Goal: Transaction & Acquisition: Purchase product/service

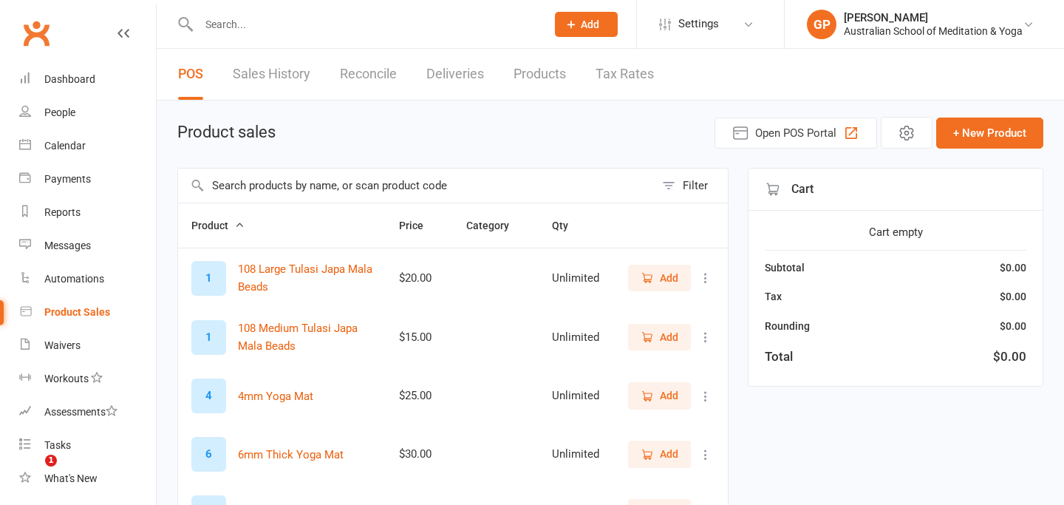
select select "50"
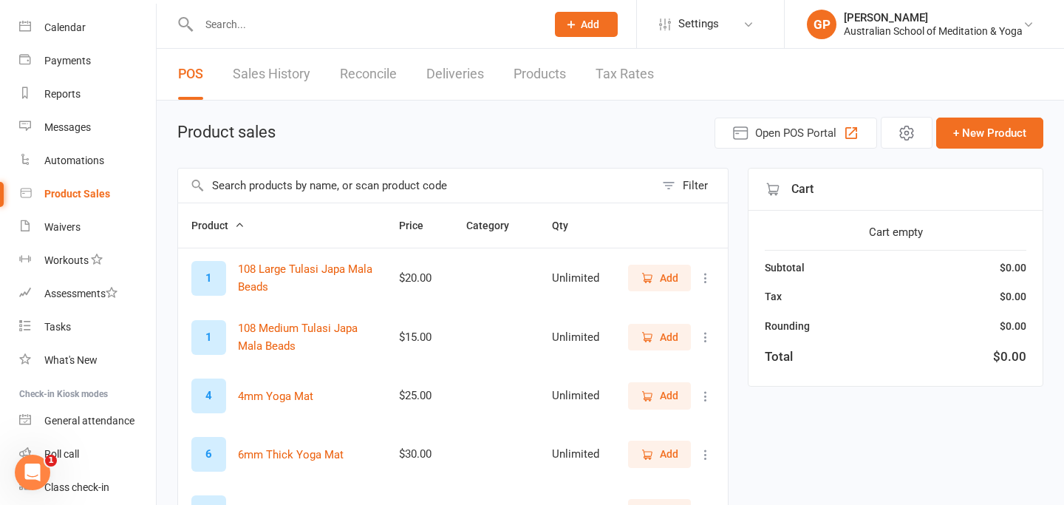
click at [234, 27] on input "text" at bounding box center [364, 24] width 341 height 21
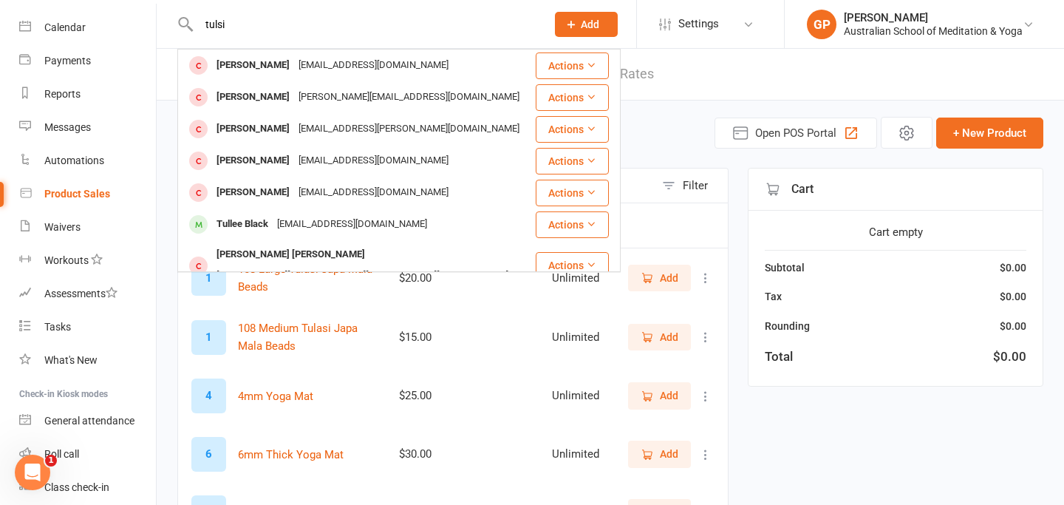
type input "tulsi"
click at [749, 76] on header "POS Sales History Reconcile Deliveries Products Tax Rates" at bounding box center [611, 75] width 908 height 52
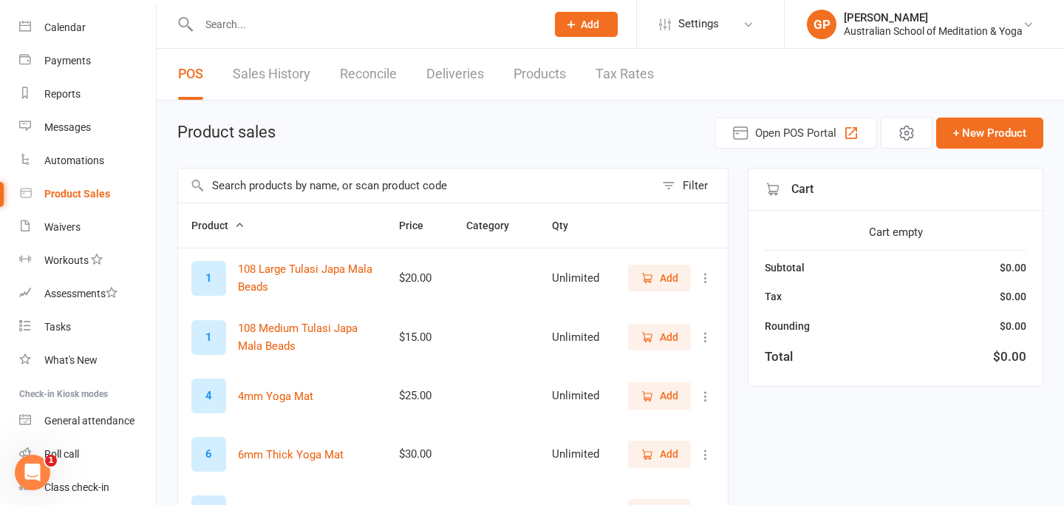
click at [259, 185] on input "text" at bounding box center [416, 186] width 477 height 34
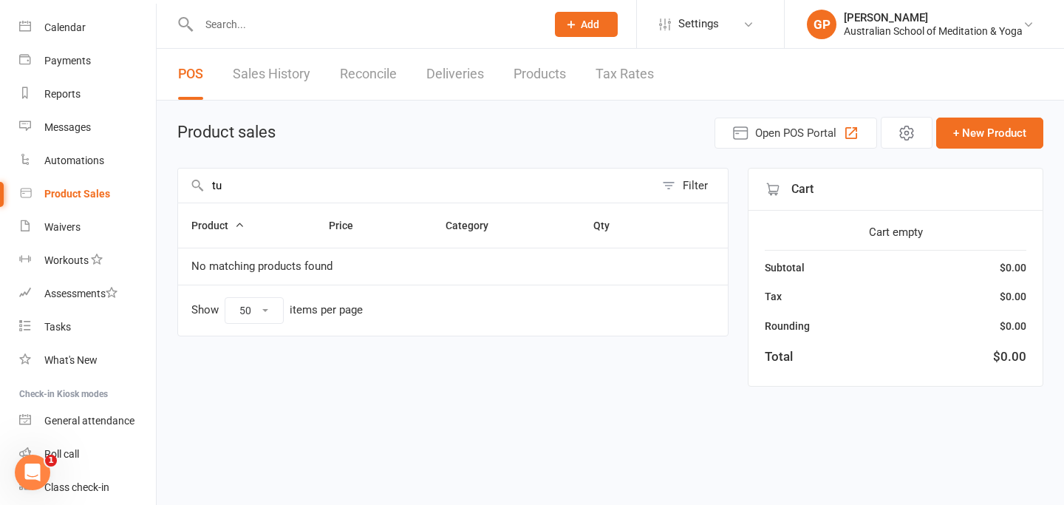
type input "t"
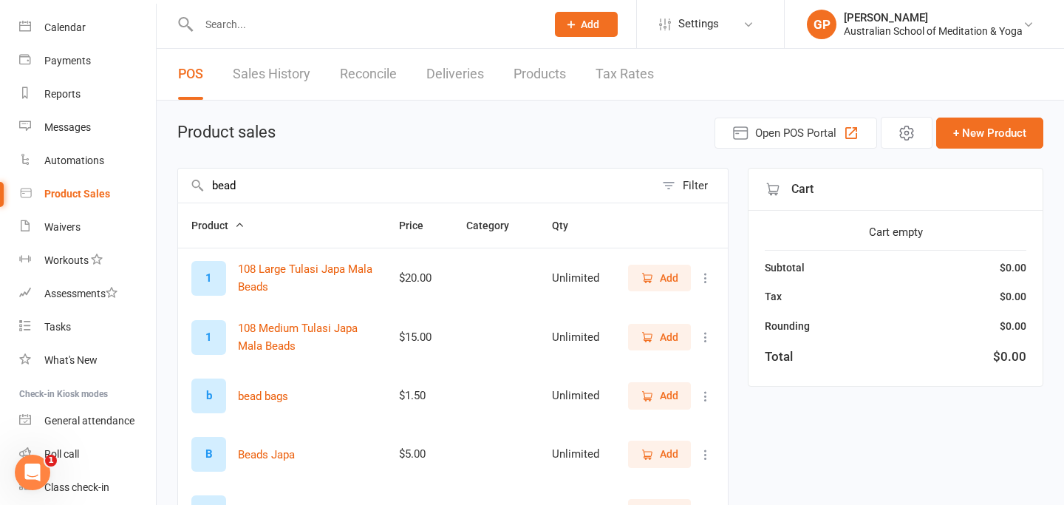
type input "bead"
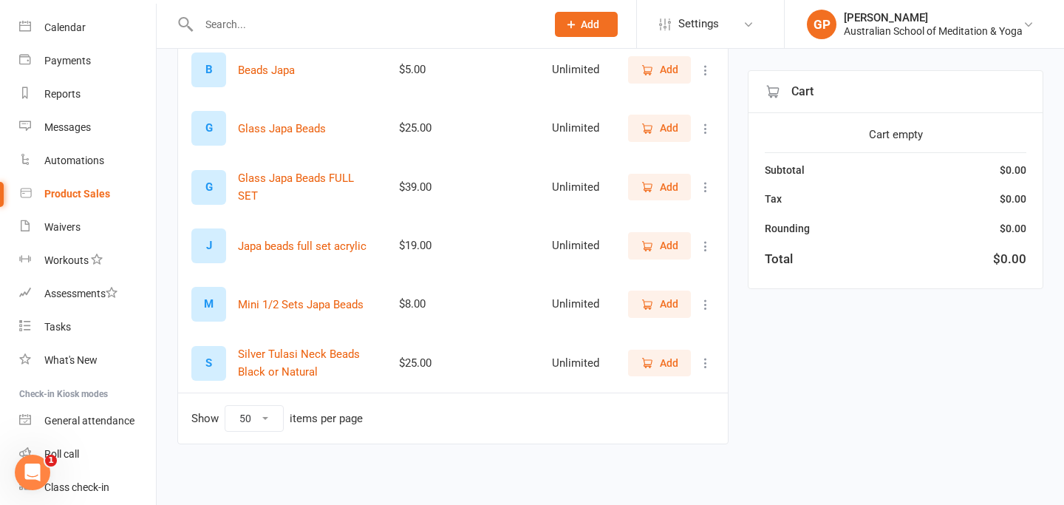
scroll to position [387, 0]
click at [675, 360] on span "Add" at bounding box center [669, 361] width 18 height 16
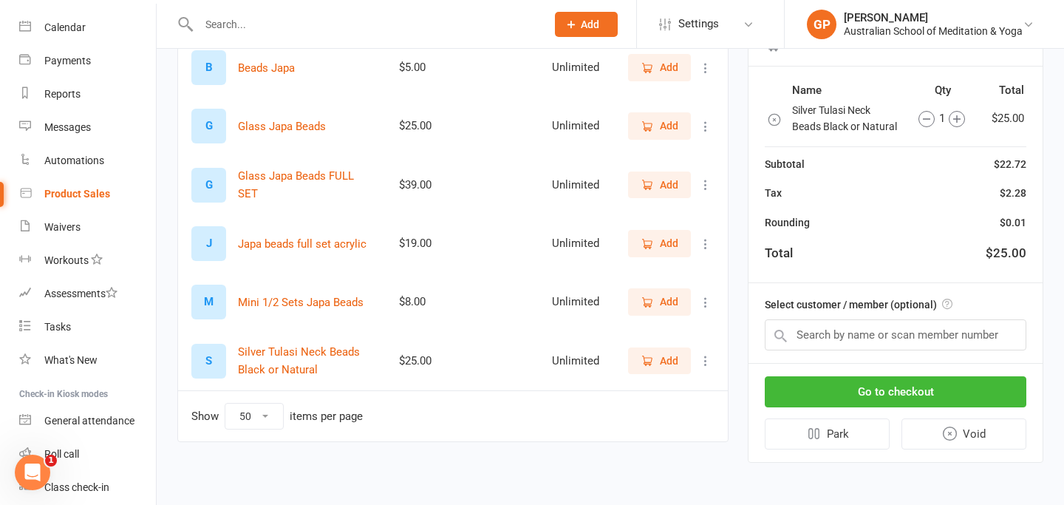
click at [675, 360] on span "Add" at bounding box center [669, 361] width 18 height 16
click at [228, 27] on input "text" at bounding box center [364, 24] width 341 height 21
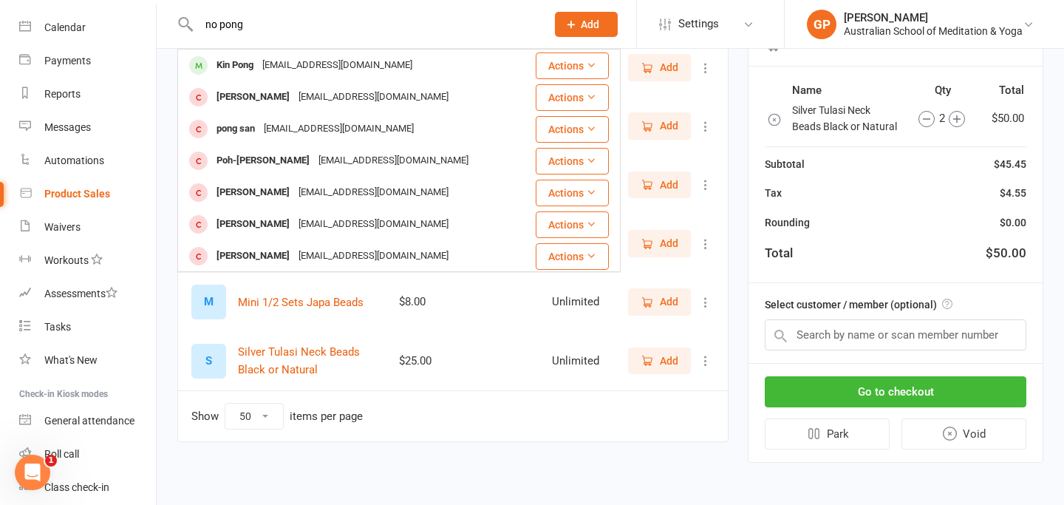
type input "no pong"
click at [417, 438] on td "Show 10 25 50 100 items per page" at bounding box center [453, 415] width 550 height 51
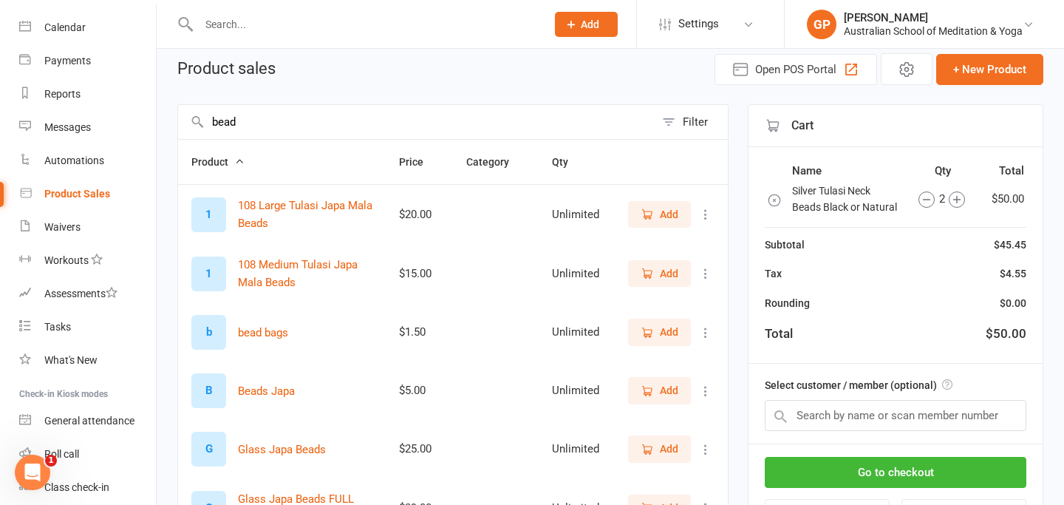
scroll to position [61, 0]
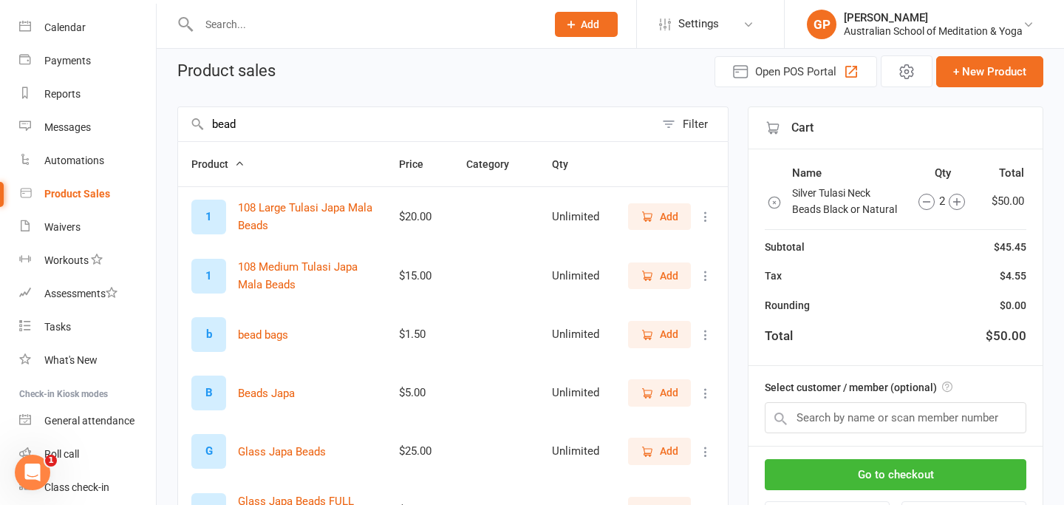
click at [246, 120] on input "bead" at bounding box center [416, 124] width 477 height 34
type input "b"
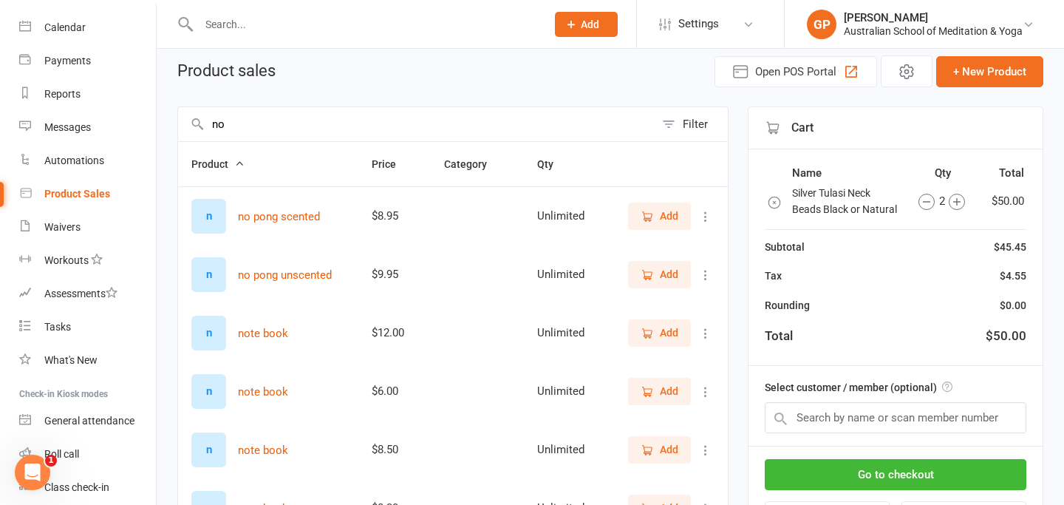
type input "no"
click at [670, 217] on span "Add" at bounding box center [669, 216] width 18 height 16
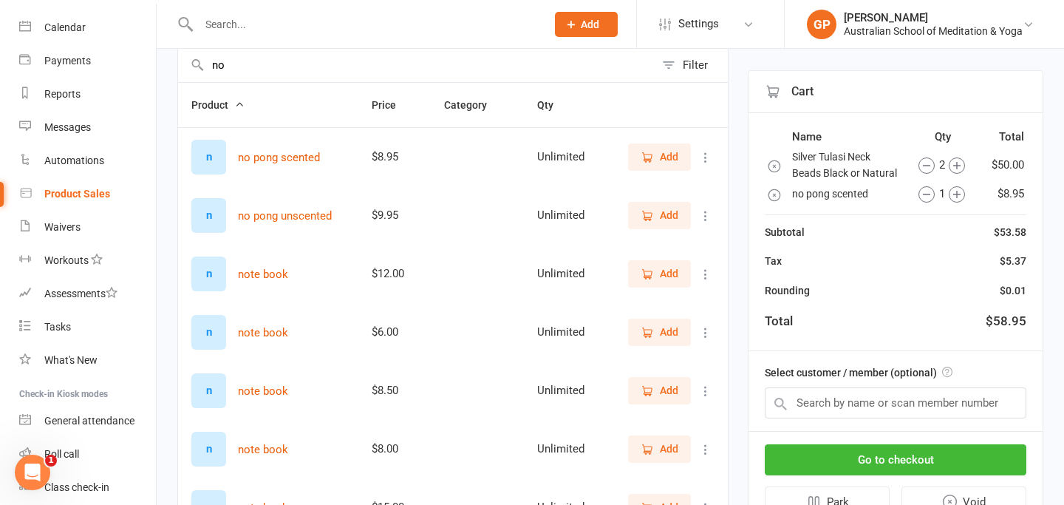
scroll to position [150, 0]
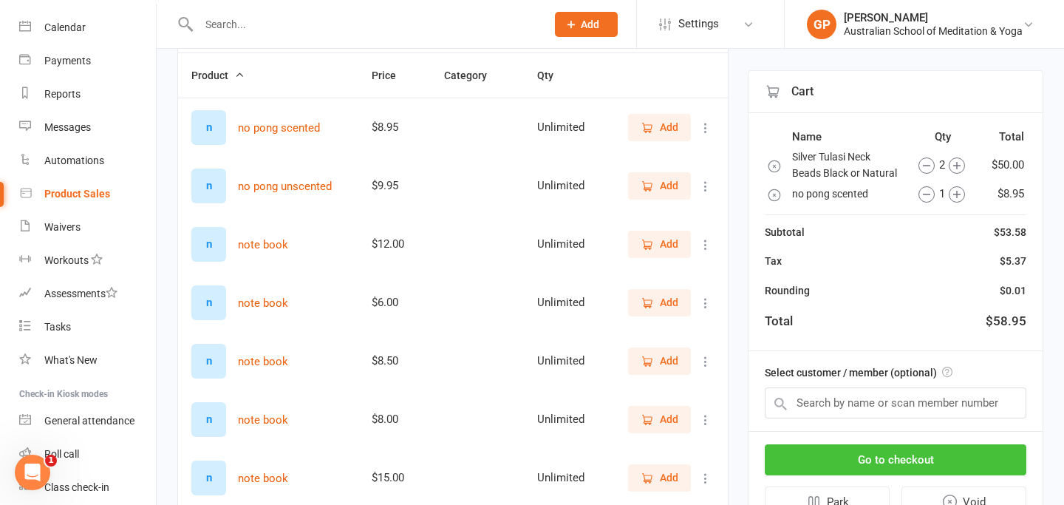
click at [895, 463] on button "Go to checkout" at bounding box center [896, 459] width 262 height 31
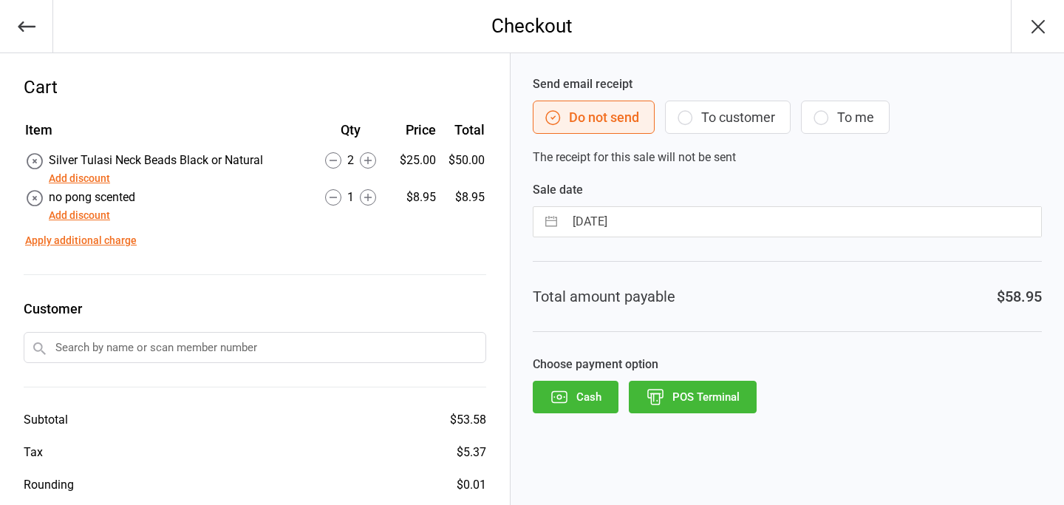
click at [715, 392] on button "POS Terminal" at bounding box center [693, 397] width 128 height 33
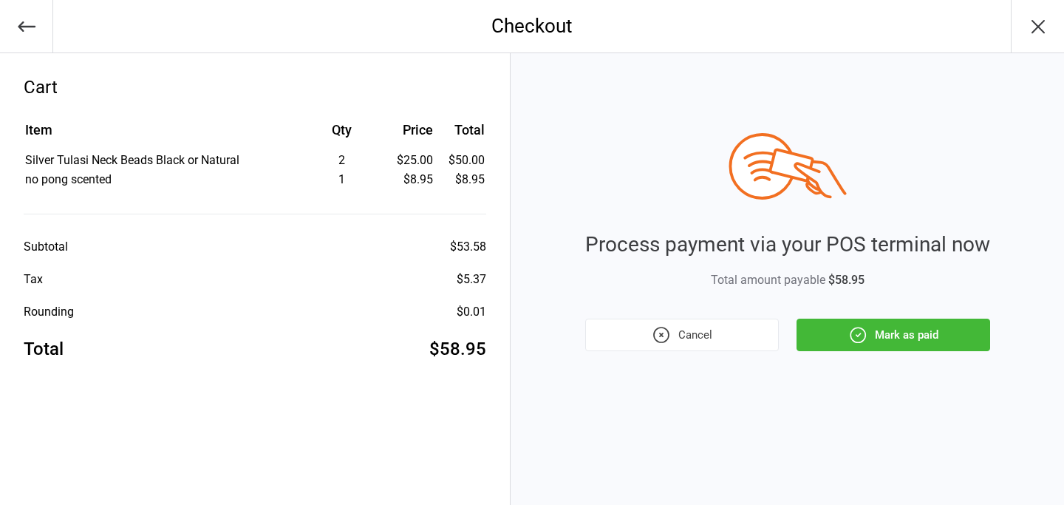
click at [898, 330] on button "Mark as paid" at bounding box center [894, 335] width 194 height 33
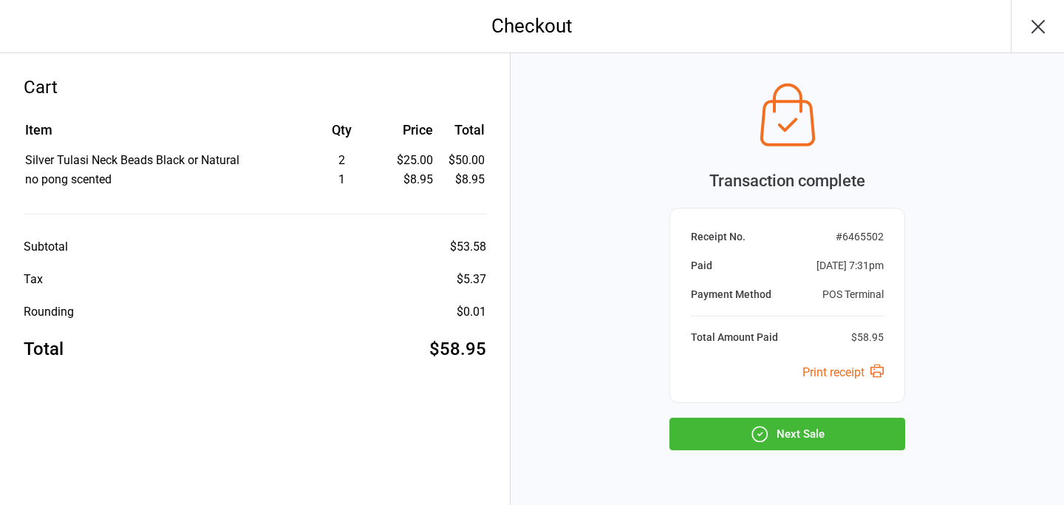
click at [792, 421] on button "Next Sale" at bounding box center [788, 434] width 236 height 33
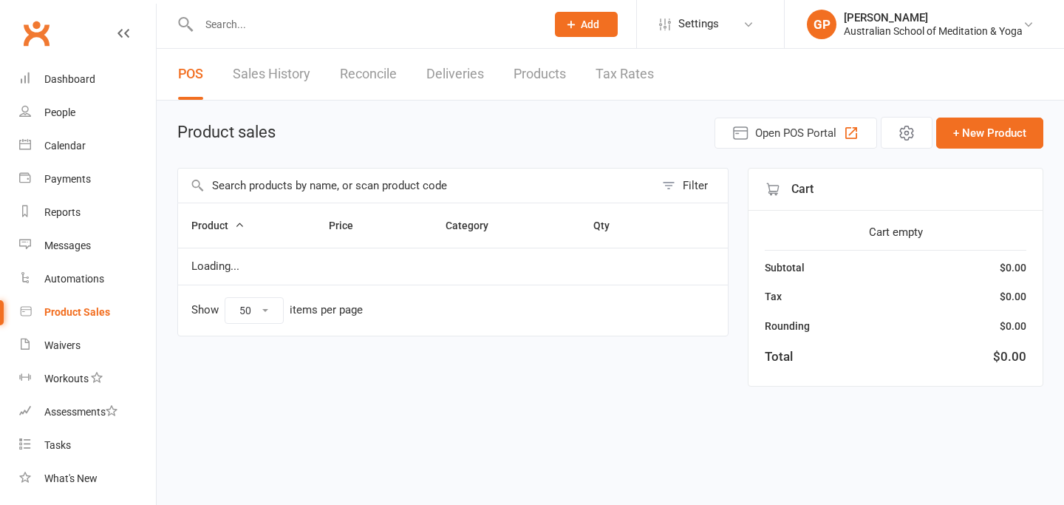
select select "50"
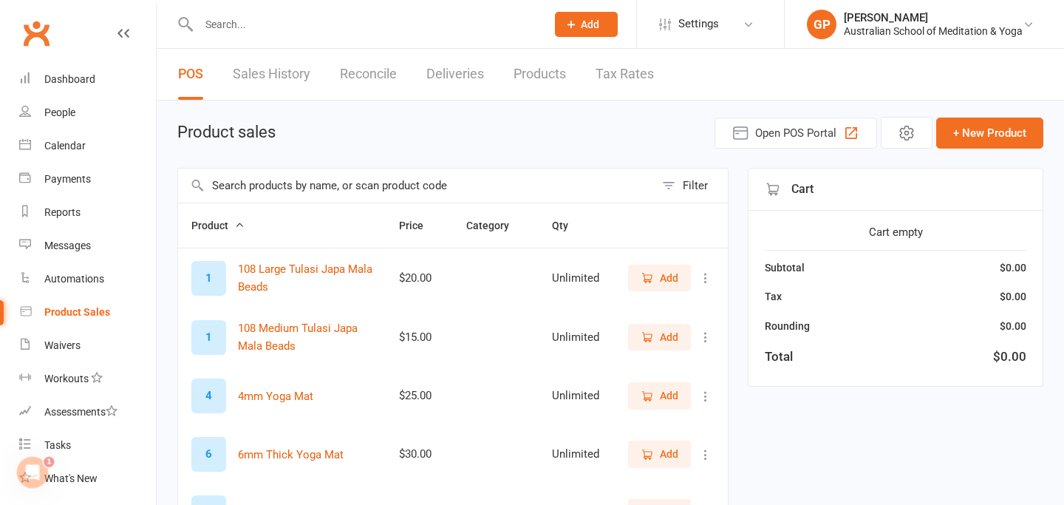
click at [248, 181] on input "text" at bounding box center [416, 186] width 477 height 34
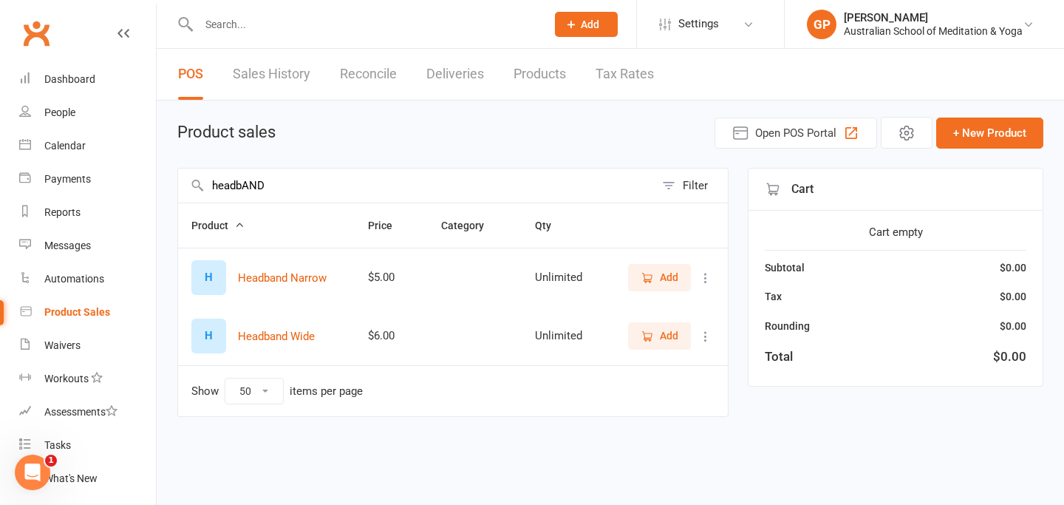
type input "headbAND"
click at [674, 276] on span "Add" at bounding box center [669, 277] width 18 height 16
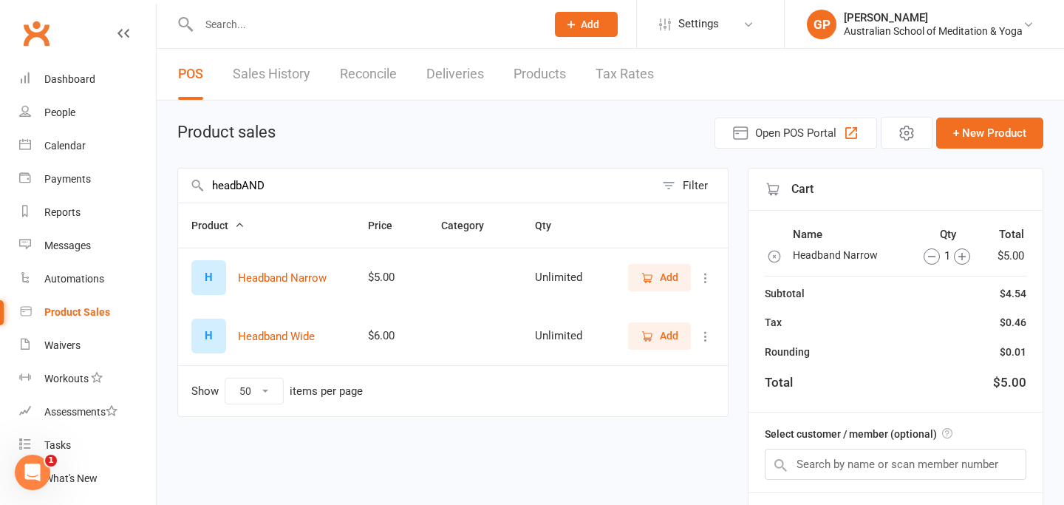
click at [674, 276] on span "Add" at bounding box center [669, 277] width 18 height 16
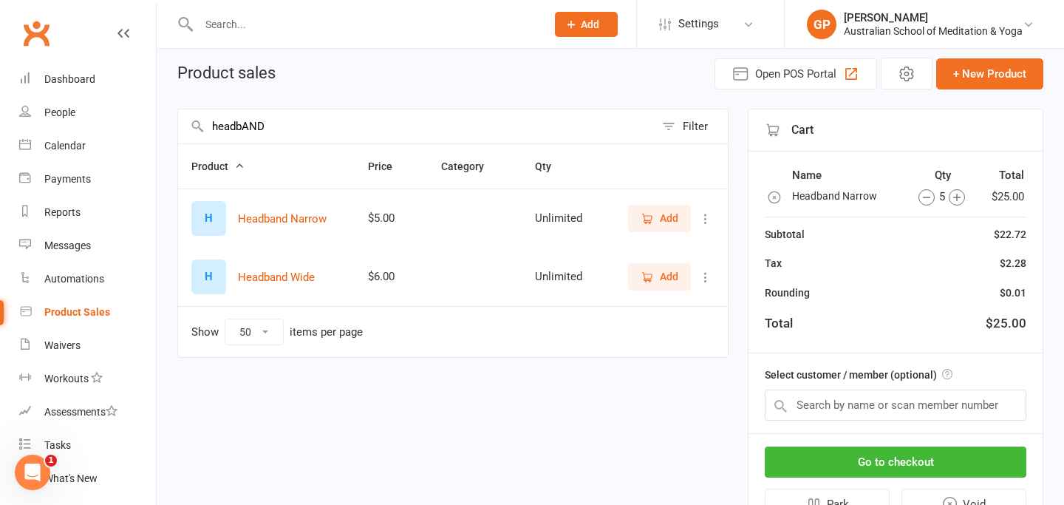
scroll to position [89, 0]
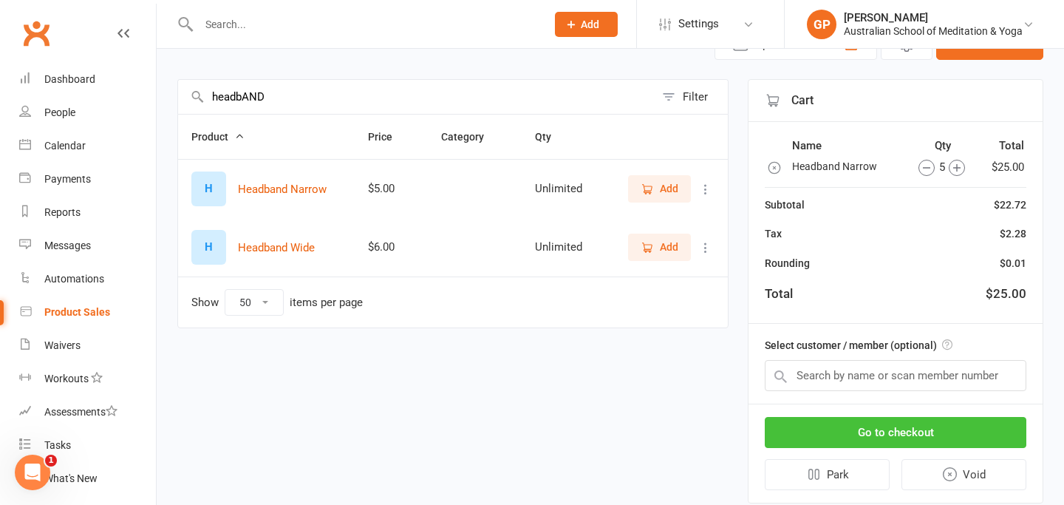
click at [916, 429] on button "Go to checkout" at bounding box center [896, 432] width 262 height 31
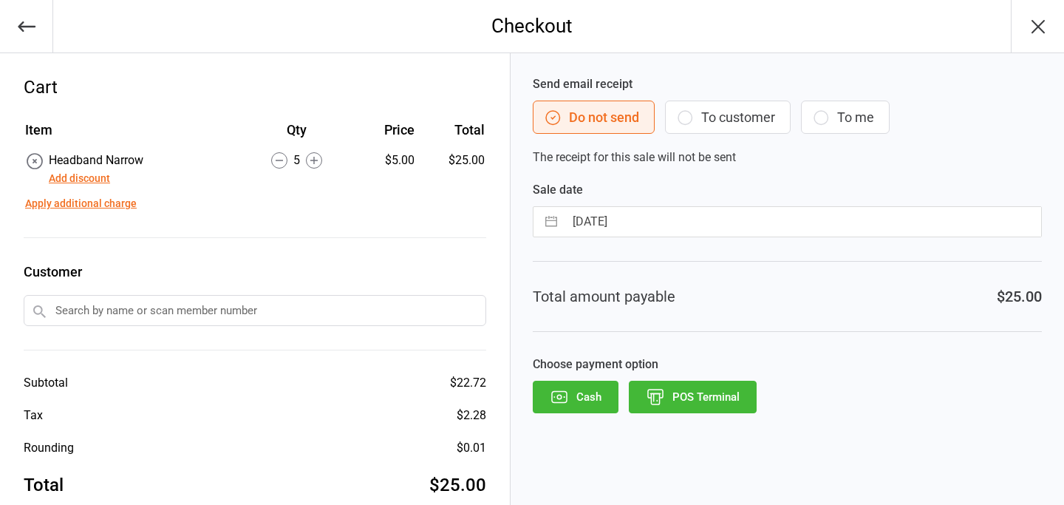
click at [683, 397] on button "POS Terminal" at bounding box center [693, 397] width 128 height 33
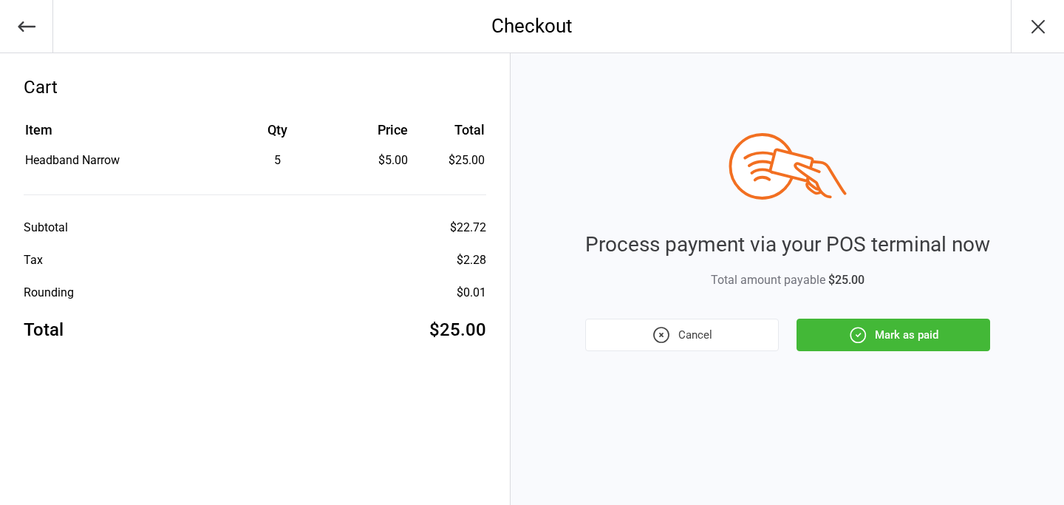
click at [910, 332] on button "Mark as paid" at bounding box center [894, 335] width 194 height 33
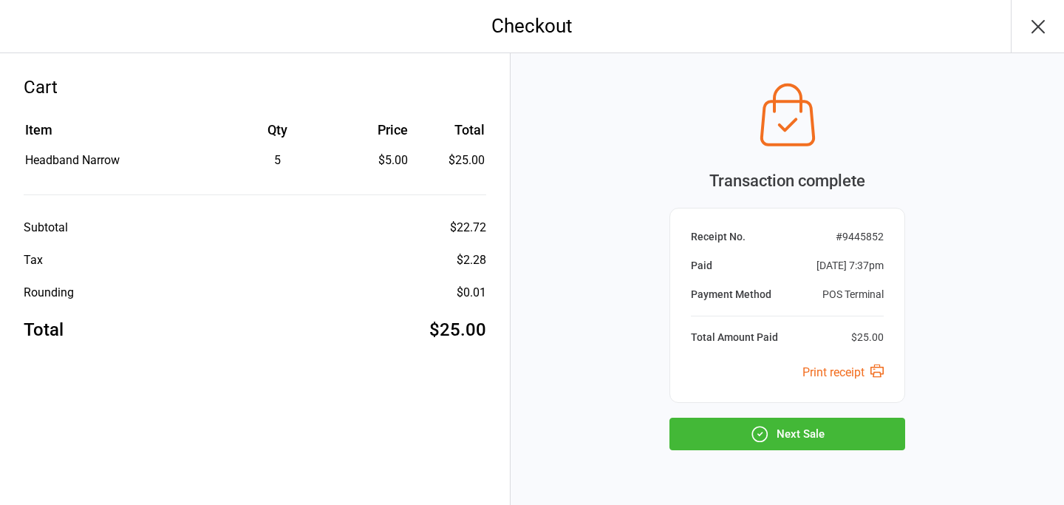
click at [795, 432] on button "Next Sale" at bounding box center [788, 434] width 236 height 33
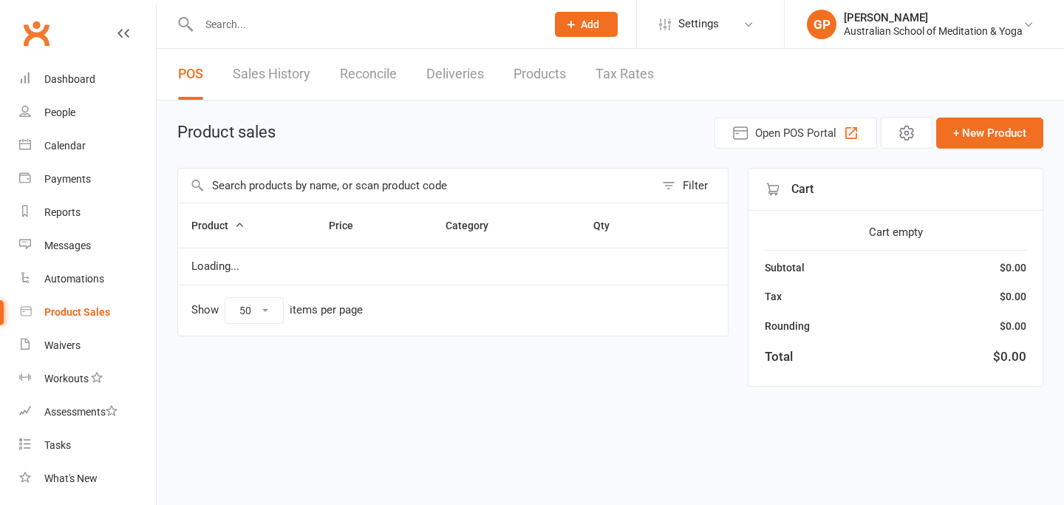
select select "50"
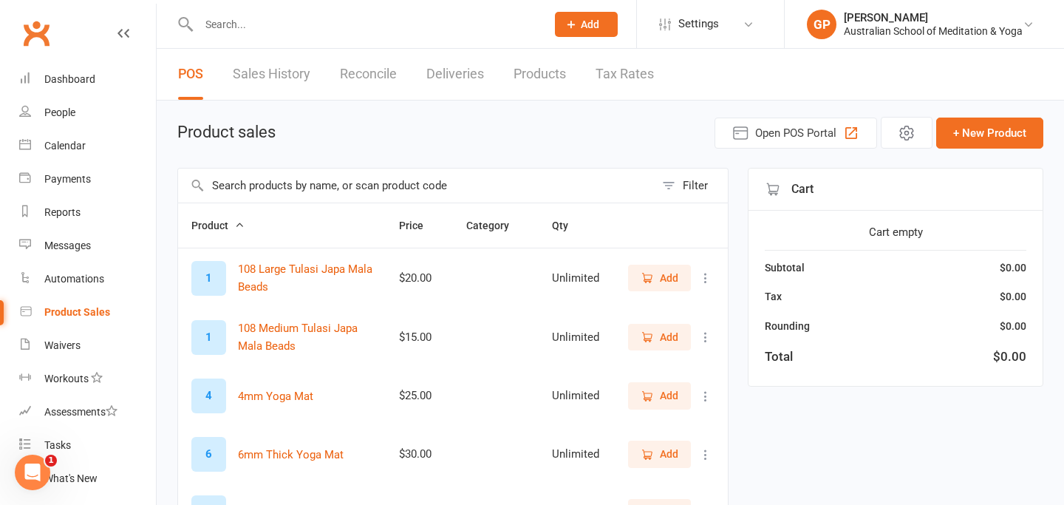
click at [233, 34] on input "text" at bounding box center [364, 24] width 341 height 21
click at [237, 198] on input "text" at bounding box center [416, 186] width 477 height 34
type input "INCENSE"
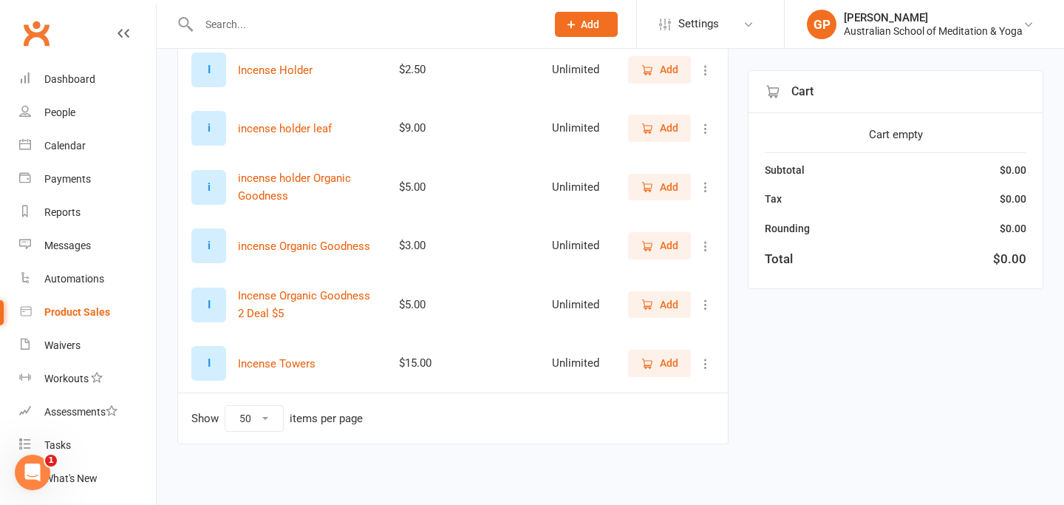
scroll to position [384, 0]
click at [667, 302] on span "Add" at bounding box center [669, 303] width 18 height 16
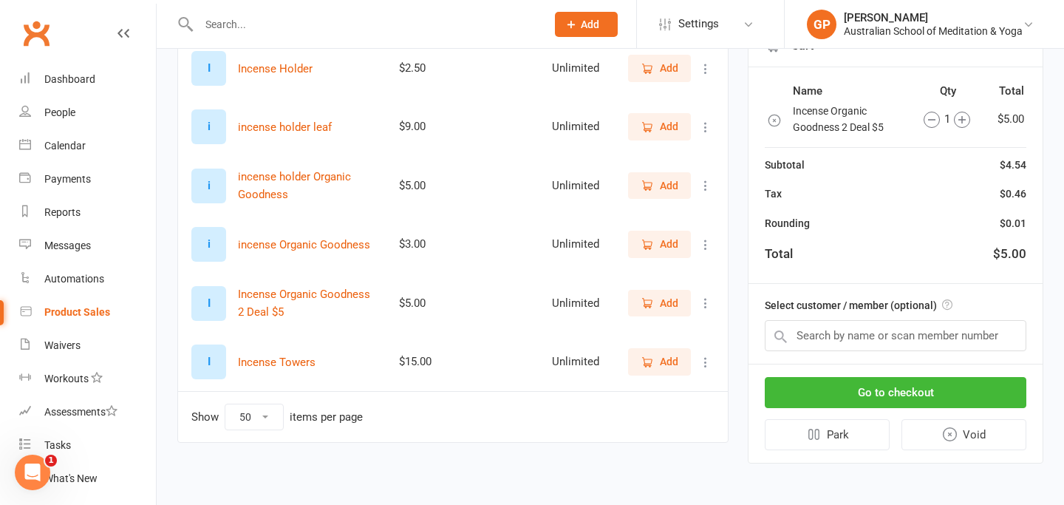
click at [663, 246] on span "Add" at bounding box center [669, 244] width 18 height 16
click at [919, 394] on button "Go to checkout" at bounding box center [896, 392] width 262 height 31
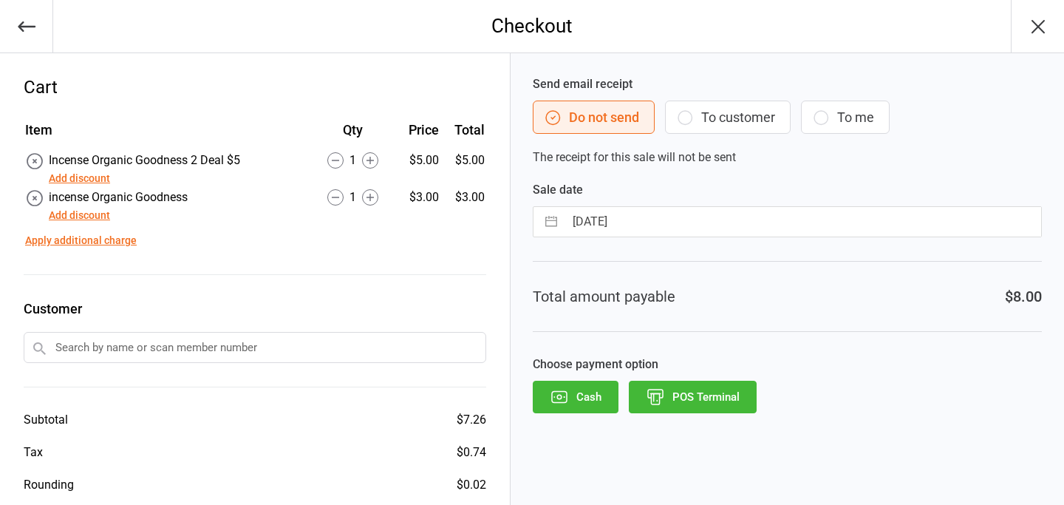
click at [696, 395] on button "POS Terminal" at bounding box center [693, 397] width 128 height 33
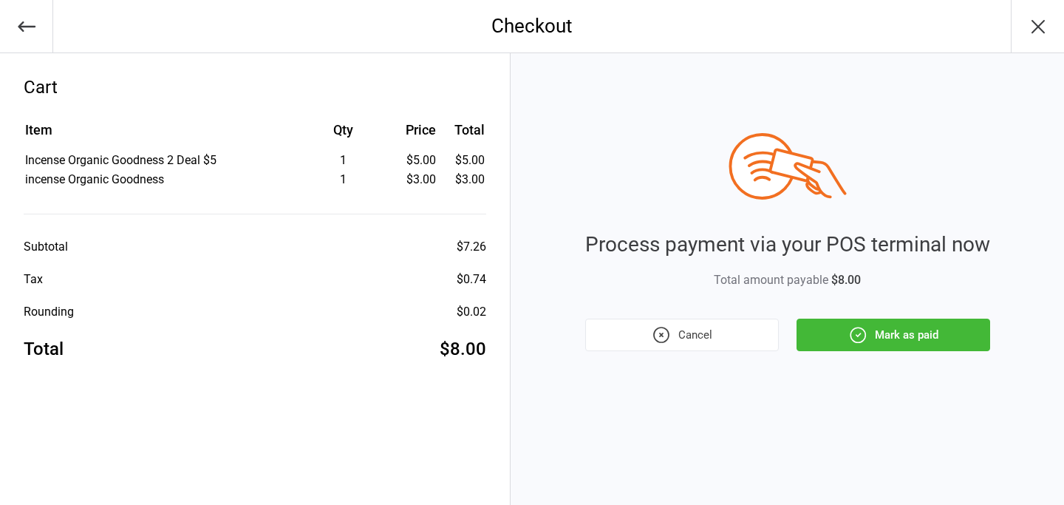
click at [922, 340] on button "Mark as paid" at bounding box center [894, 335] width 194 height 33
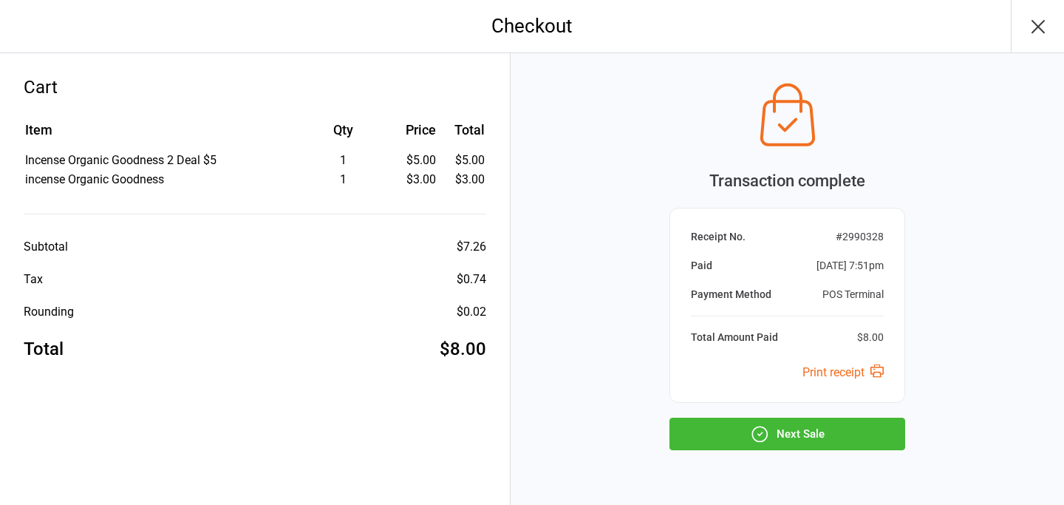
click at [771, 435] on button "Next Sale" at bounding box center [788, 434] width 236 height 33
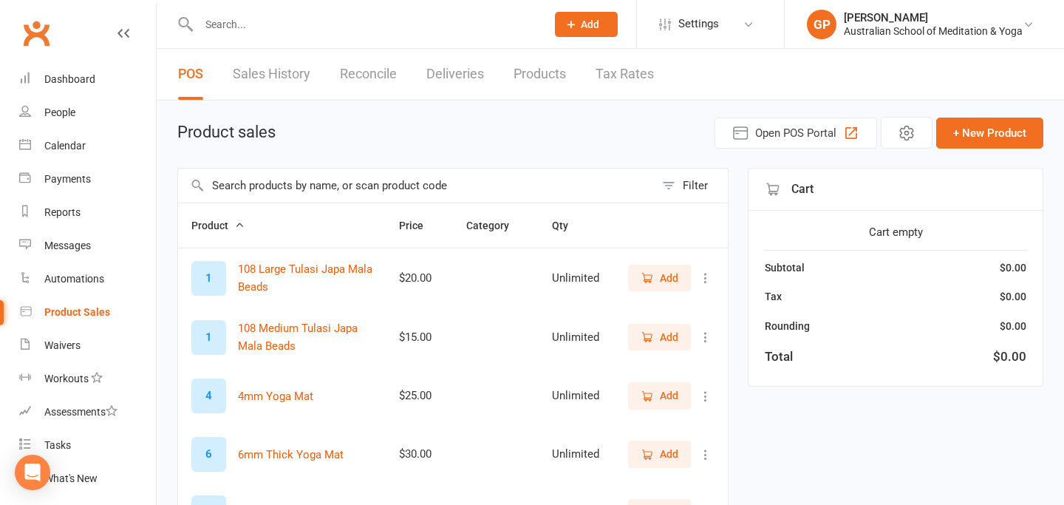
select select "50"
click at [235, 30] on input "text" at bounding box center [364, 24] width 341 height 21
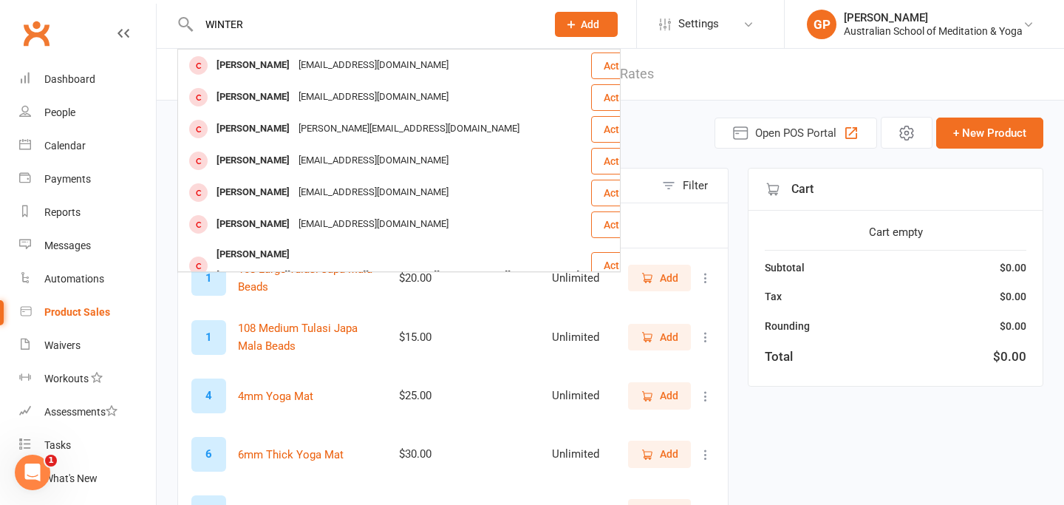
type input "WINTER"
click at [665, 126] on div "Product sales Open POS Portal + New Product" at bounding box center [610, 133] width 866 height 32
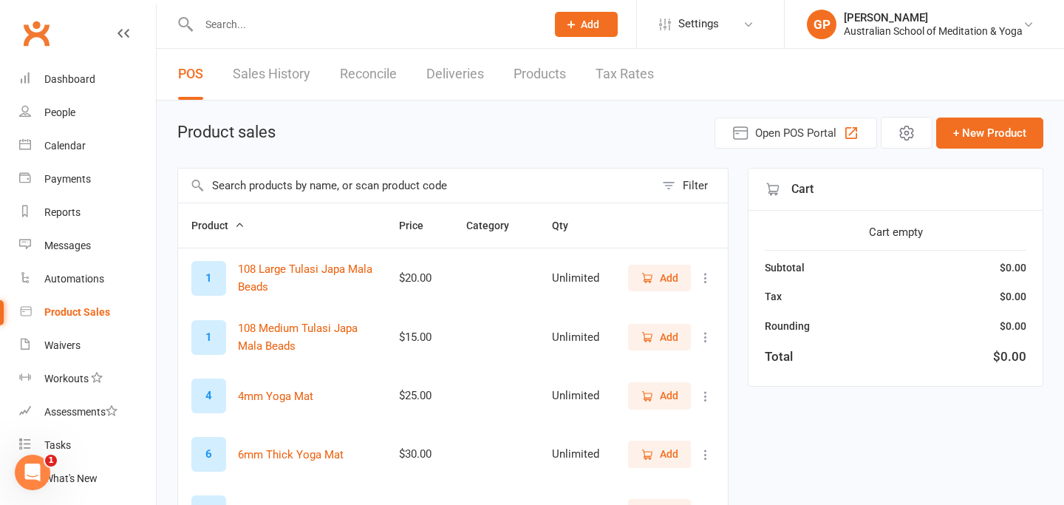
click at [307, 185] on input "text" at bounding box center [416, 186] width 477 height 34
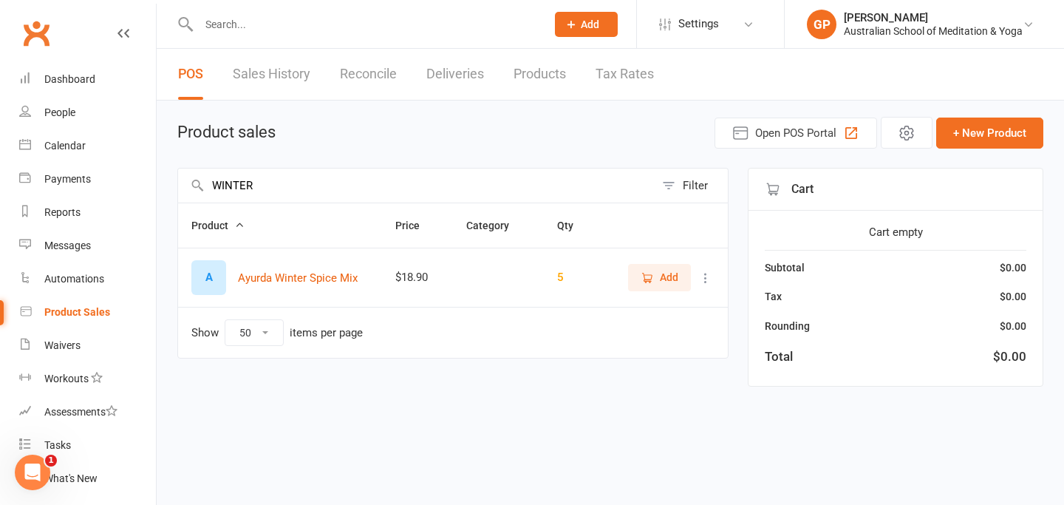
type input "WINTER"
click at [668, 281] on span "Add" at bounding box center [669, 277] width 18 height 16
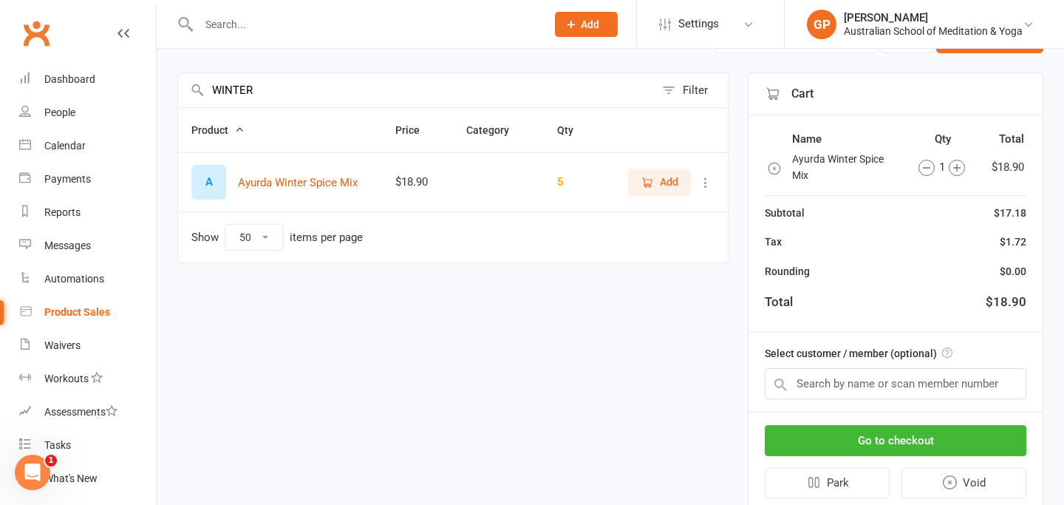
scroll to position [144, 0]
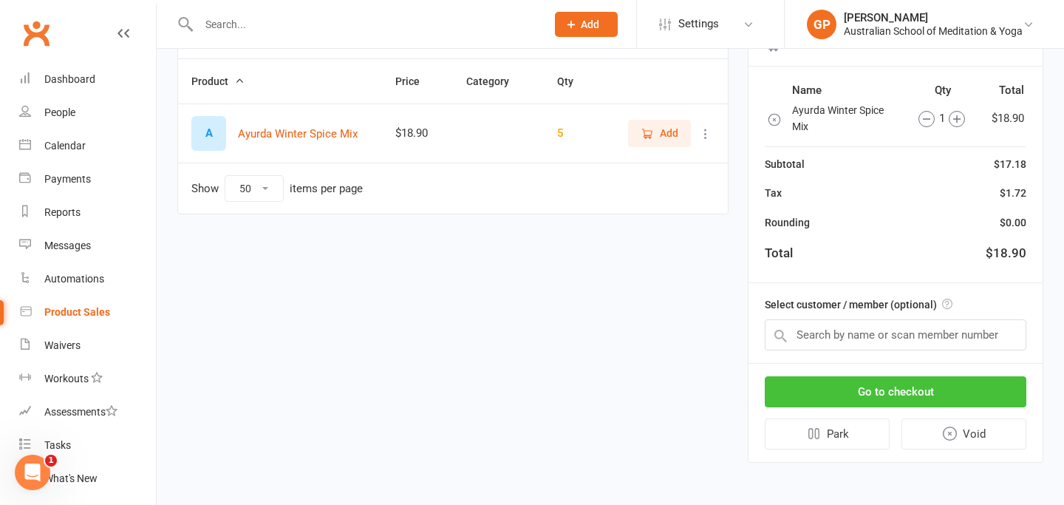
click at [944, 391] on button "Go to checkout" at bounding box center [896, 391] width 262 height 31
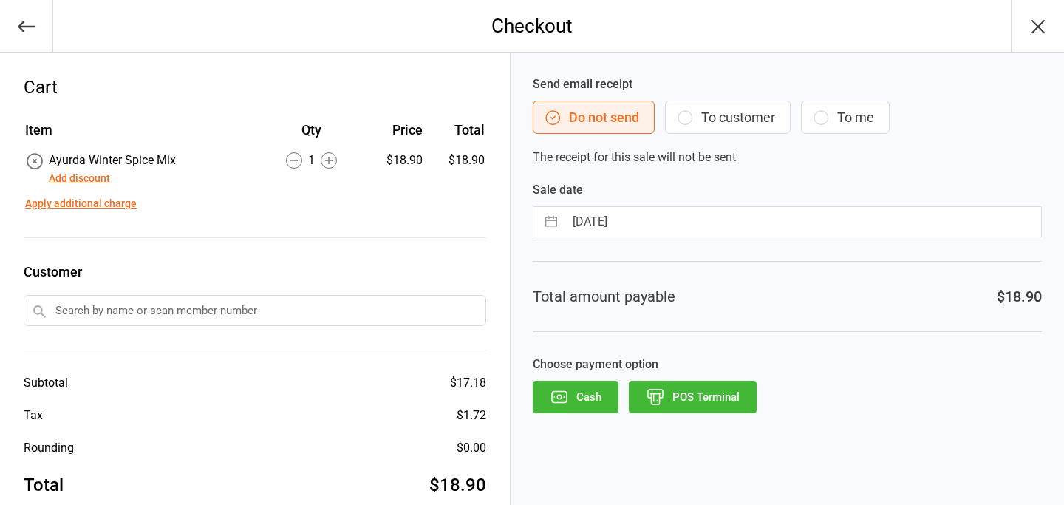
click at [718, 403] on button "POS Terminal" at bounding box center [693, 397] width 128 height 33
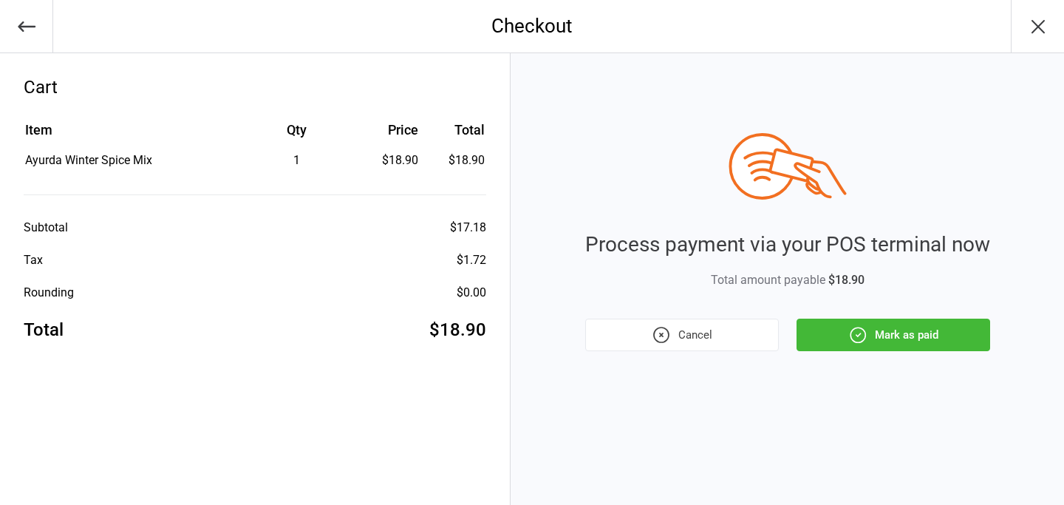
click at [942, 331] on button "Mark as paid" at bounding box center [894, 335] width 194 height 33
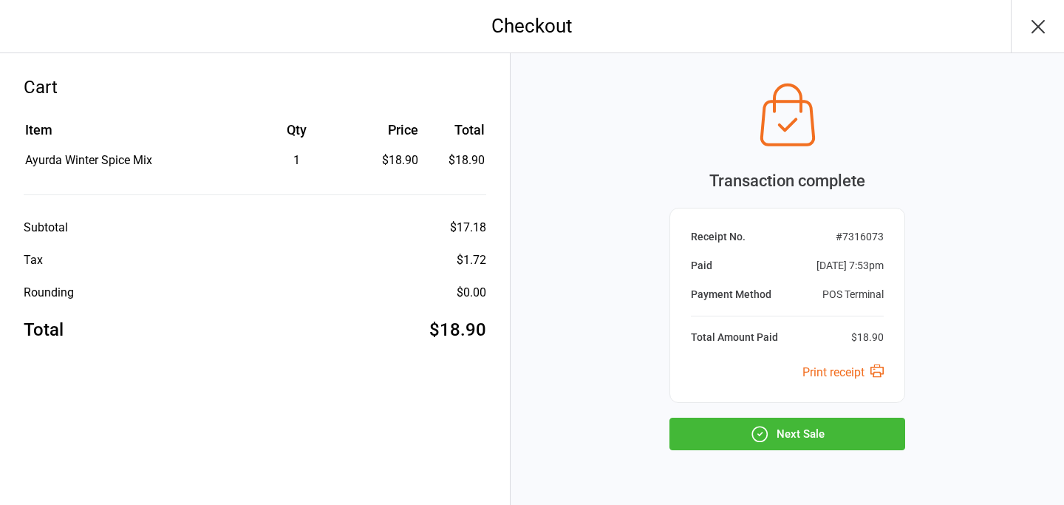
click at [780, 427] on button "Next Sale" at bounding box center [788, 434] width 236 height 33
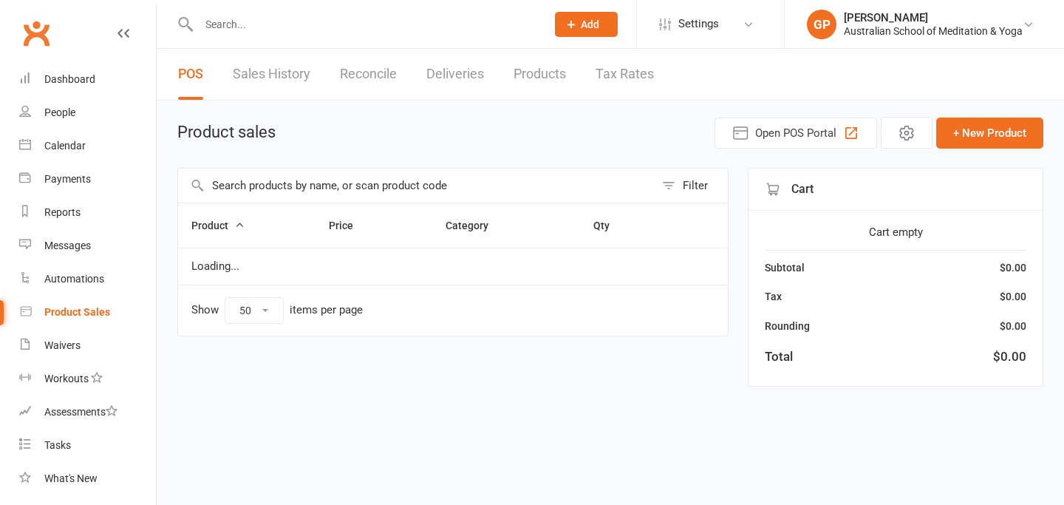
select select "50"
click at [214, 25] on input "text" at bounding box center [364, 24] width 341 height 21
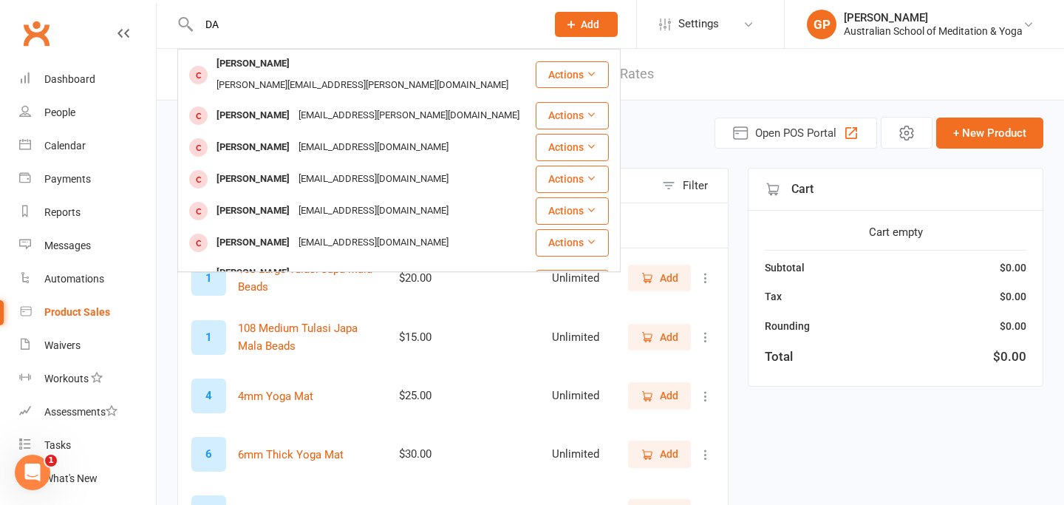
type input "D"
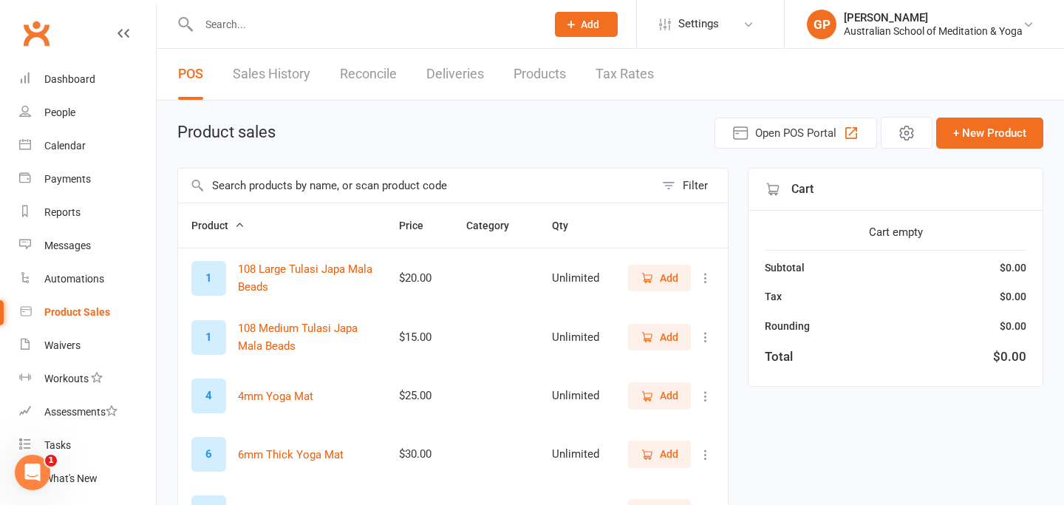
click at [296, 184] on input "text" at bounding box center [416, 186] width 477 height 34
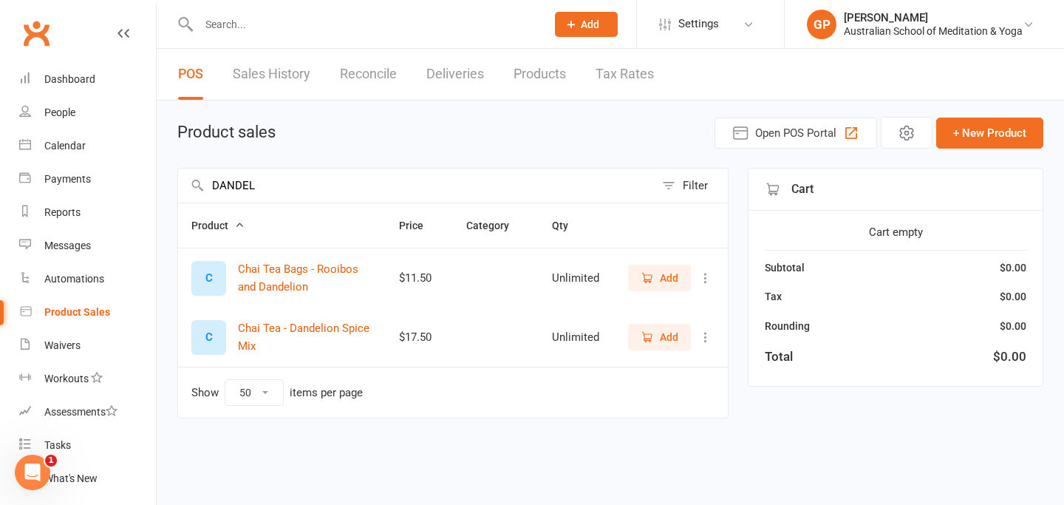
type input "DANDEL"
click at [668, 276] on span "Add" at bounding box center [669, 278] width 18 height 16
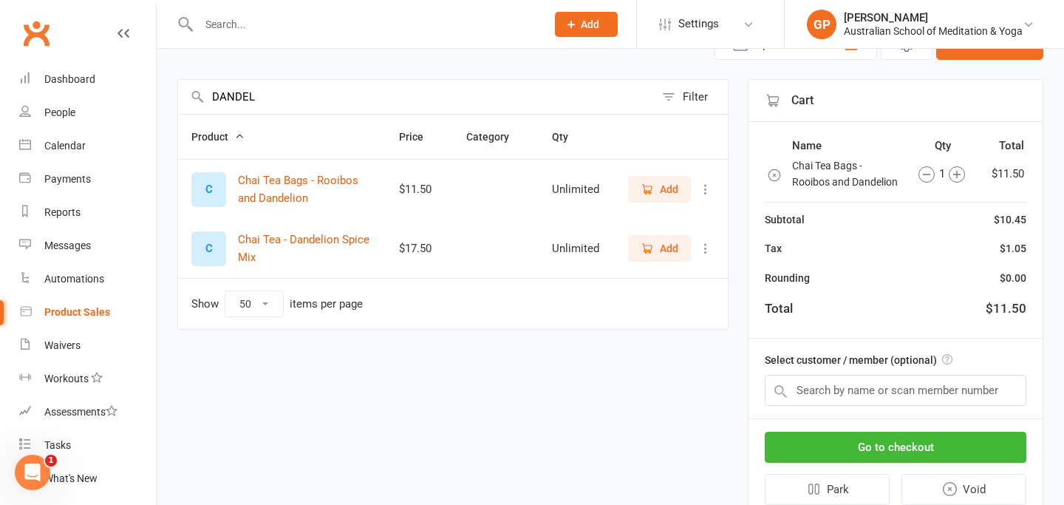
scroll to position [118, 0]
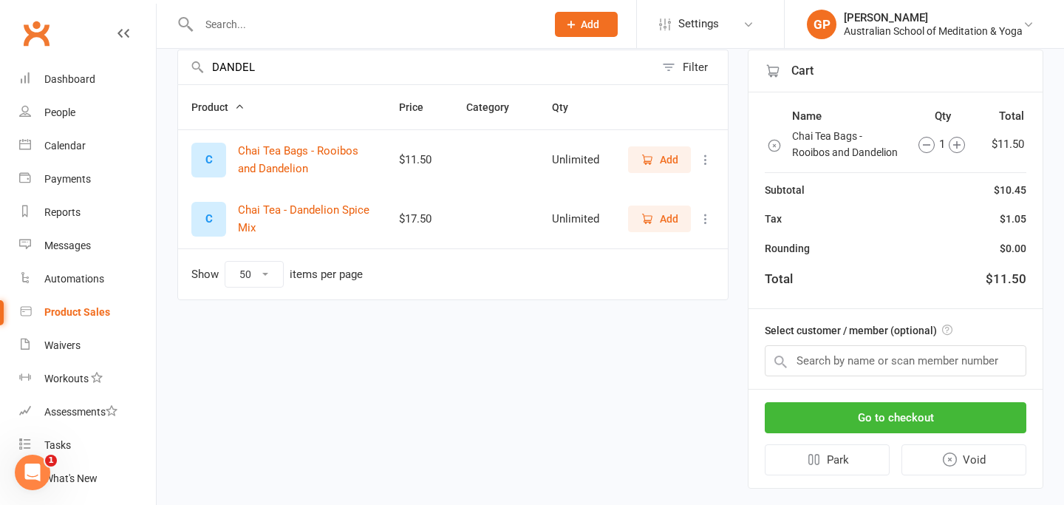
click at [1037, 280] on div "Name Qty Total Chai Tea Bags - Rooibos and Dandelion 1 $11.50 Subtotal $10.45 T…" at bounding box center [896, 200] width 294 height 217
click at [888, 421] on button "Go to checkout" at bounding box center [896, 417] width 262 height 31
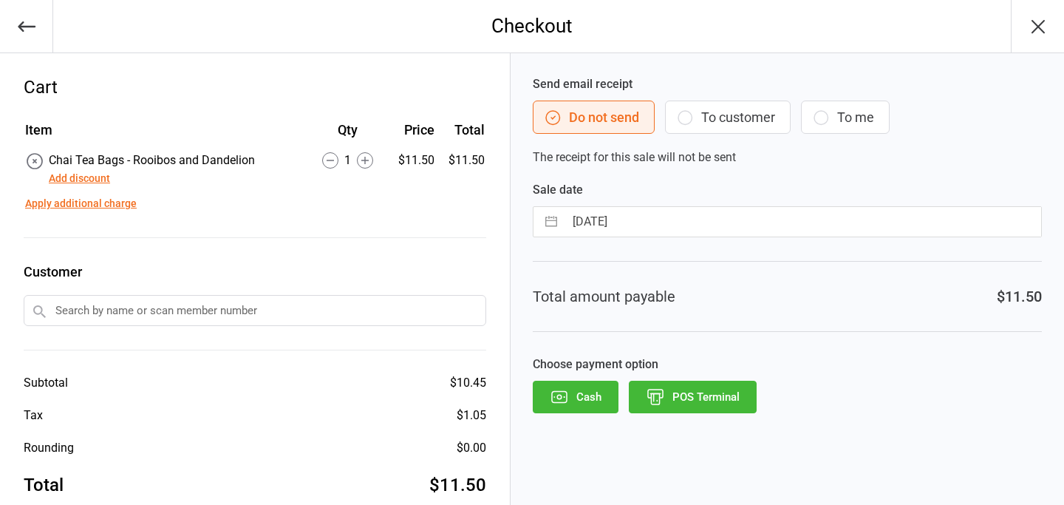
click at [695, 399] on button "POS Terminal" at bounding box center [693, 397] width 128 height 33
